Goal: Transaction & Acquisition: Purchase product/service

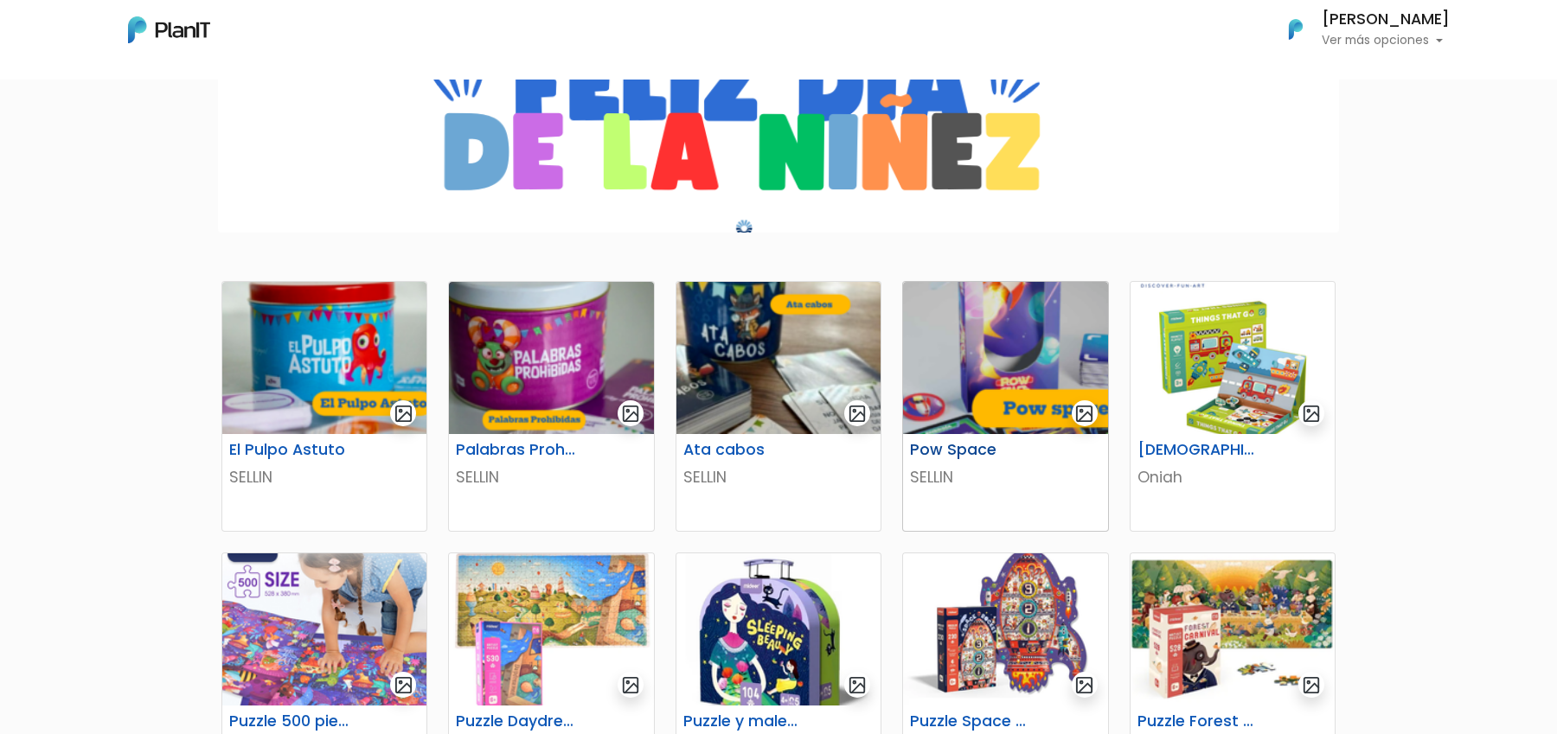
scroll to position [490, 0]
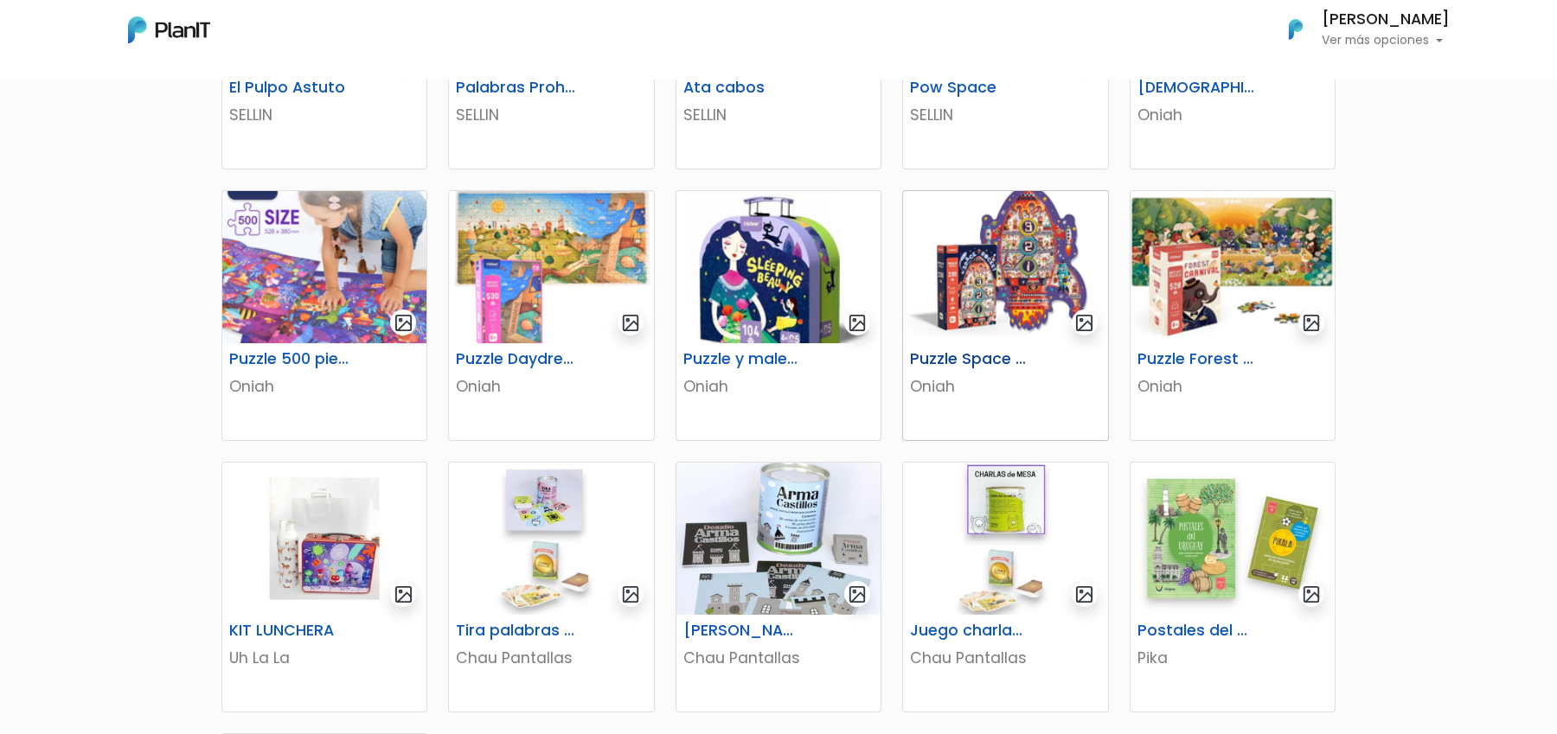
click at [970, 339] on img at bounding box center [1005, 267] width 204 height 152
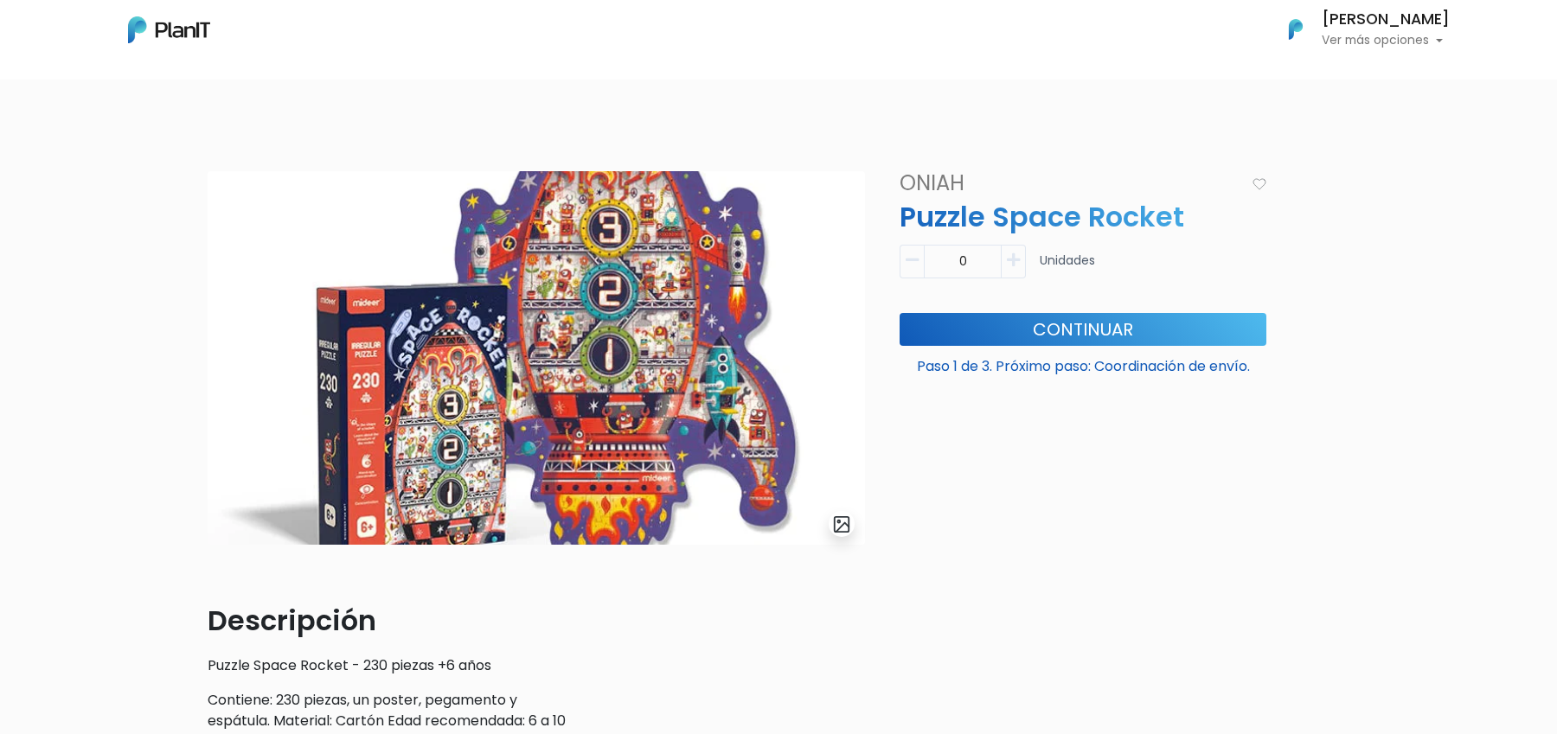
click at [1110, 345] on div "Paso 1 de 3. Próximo paso: Coordinación de envío. Continuar" at bounding box center [1083, 352] width 388 height 78
click at [1097, 335] on button "Continuar" at bounding box center [1083, 329] width 367 height 33
click at [1019, 263] on icon "button" at bounding box center [1013, 261] width 13 height 16
type input "1"
click at [1018, 329] on button "Continuar" at bounding box center [1083, 329] width 367 height 33
